Goal: Find specific page/section: Find specific page/section

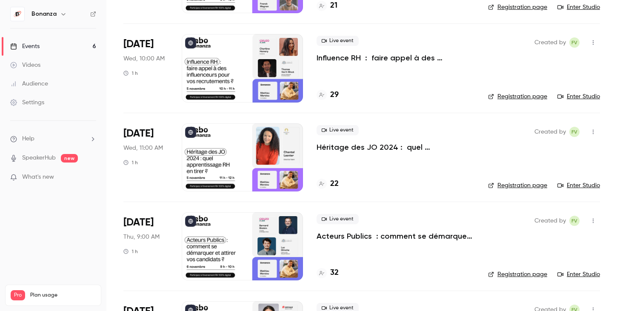
scroll to position [291, 0]
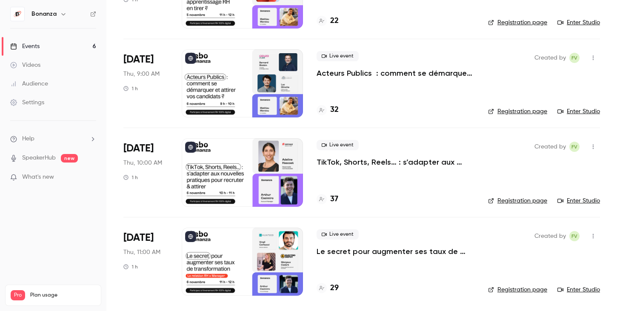
click at [49, 80] on link "Audience" at bounding box center [53, 84] width 106 height 19
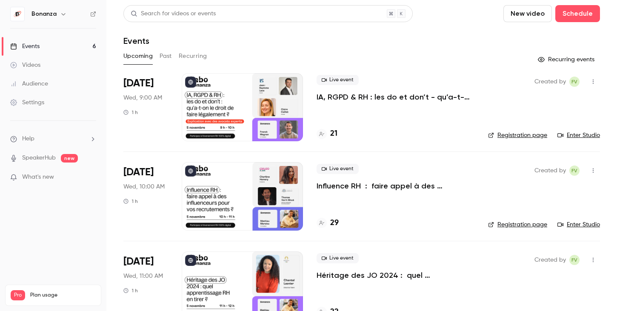
click at [40, 72] on link "Videos" at bounding box center [53, 65] width 106 height 19
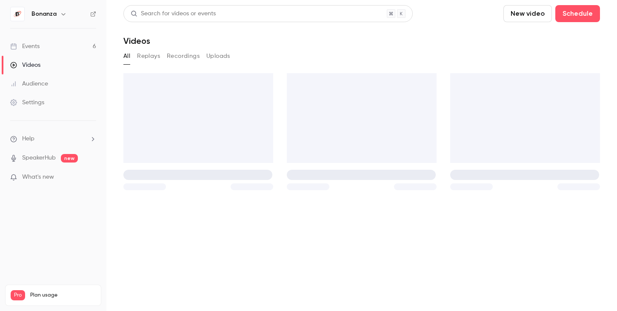
click at [46, 87] on div "Audience" at bounding box center [29, 84] width 38 height 9
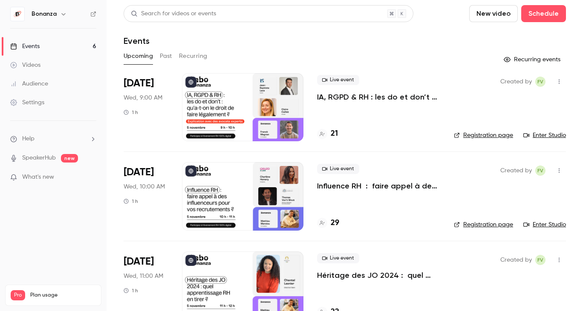
click at [59, 81] on link "Audience" at bounding box center [53, 84] width 106 height 19
